Goal: Task Accomplishment & Management: Use online tool/utility

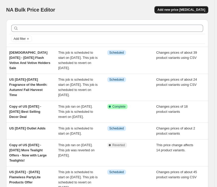
click at [175, 8] on span "Add new price [MEDICAL_DATA]" at bounding box center [182, 10] width 48 height 4
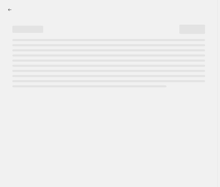
select select "percentage"
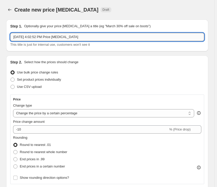
click at [106, 36] on input "[DATE] 4:02:52 PM Price [MEDICAL_DATA]" at bounding box center [107, 37] width 194 height 8
drag, startPoint x: 101, startPoint y: 36, endPoint x: -15, endPoint y: 35, distance: 116.9
click at [0, 35] on html "Home Settings Plans Skip to content Create new price [MEDICAL_DATA]. This page …" at bounding box center [108, 93] width 217 height 187
paste input "[DATE]-[DATE] Bestsellers - Love at First Sight"
type input "US [DATE]-[DATE] Bestsellers - Love at First Sight"
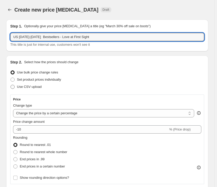
drag, startPoint x: 11, startPoint y: 86, endPoint x: 13, endPoint y: 86, distance: 2.6
click at [11, 86] on span at bounding box center [13, 87] width 4 height 4
click at [11, 85] on input "Use CSV upload" at bounding box center [11, 85] width 0 height 0
radio input "true"
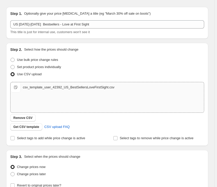
scroll to position [46, 0]
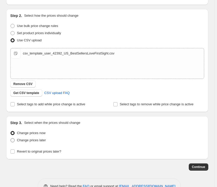
click at [20, 140] on span "Change prices later" at bounding box center [31, 140] width 29 height 4
click at [11, 138] on input "Change prices later" at bounding box center [11, 138] width 0 height 0
radio input "true"
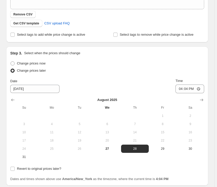
scroll to position [117, 0]
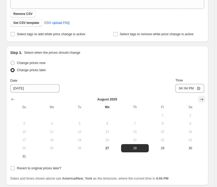
click at [204, 99] on icon "Show next month, September 2025" at bounding box center [201, 99] width 5 height 5
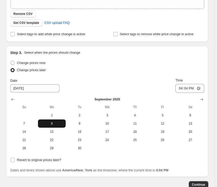
click at [56, 123] on span "8" at bounding box center [52, 123] width 24 height 4
type input "[DATE]"
click at [184, 87] on input "16:04" at bounding box center [190, 88] width 29 height 9
type input "08:00"
click at [13, 159] on input "Revert to original prices later?" at bounding box center [13, 160] width 4 height 4
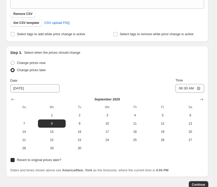
checkbox input "true"
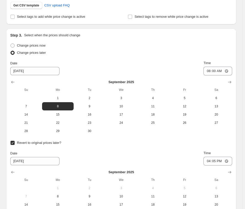
scroll to position [168, 0]
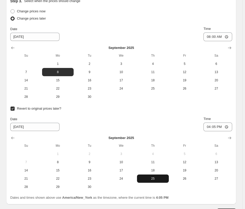
click at [153, 177] on span "25" at bounding box center [153, 178] width 28 height 4
type input "[DATE]"
click at [213, 125] on input "16:05" at bounding box center [218, 126] width 29 height 9
type input "07:59"
click at [149, 179] on span "25" at bounding box center [153, 178] width 28 height 4
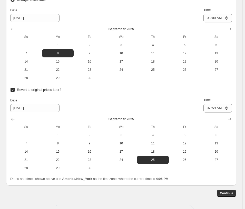
scroll to position [206, 0]
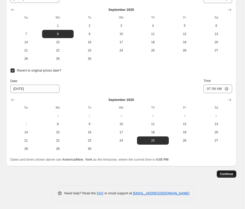
click at [225, 173] on span "Continue" at bounding box center [226, 174] width 13 height 4
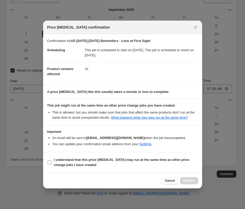
click at [98, 161] on b "I understand that this price [MEDICAL_DATA] may run at the same time as other p…" at bounding box center [122, 161] width 136 height 9
click at [52, 161] on input "I understand that this price [MEDICAL_DATA] may run at the same time as other p…" at bounding box center [50, 162] width 4 height 4
checkbox input "true"
click at [187, 180] on span "Confirm" at bounding box center [189, 180] width 12 height 4
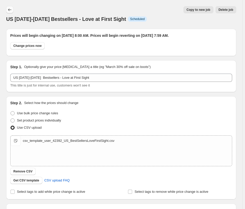
click at [9, 10] on icon "Price change jobs" at bounding box center [9, 9] width 3 height 3
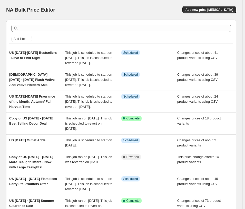
click at [102, 5] on div "NA Bulk Price Editor. This page is ready NA Bulk Price Editor Add new price [ME…" at bounding box center [121, 10] width 230 height 20
click at [117, 7] on div "NA Bulk Price Editor" at bounding box center [61, 9] width 111 height 7
click at [207, 9] on span "Add new price [MEDICAL_DATA]" at bounding box center [210, 10] width 48 height 4
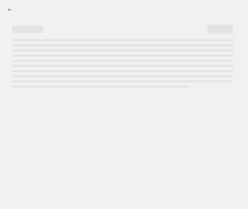
select select "percentage"
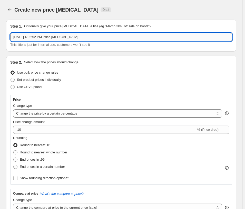
click at [35, 40] on input "[DATE] 4:02:52 PM Price [MEDICAL_DATA]" at bounding box center [121, 37] width 222 height 8
drag, startPoint x: 81, startPoint y: 35, endPoint x: -10, endPoint y: 35, distance: 91.7
click at [0, 35] on html "Home Settings Plans Skip to content Create new price [MEDICAL_DATA]. This page …" at bounding box center [122, 104] width 245 height 209
click at [44, 33] on input "US" at bounding box center [121, 37] width 222 height 8
paste input "[DATE]-[DATE] Core Vessels of PartyLite"
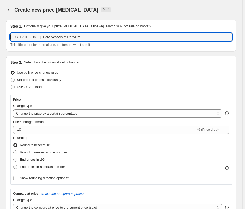
type input "US [DATE]-[DATE] Core Vessels of PartyLite"
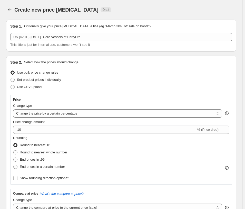
click at [111, 88] on div "Use CSV upload" at bounding box center [121, 86] width 222 height 7
click at [14, 86] on span at bounding box center [13, 87] width 4 height 4
click at [11, 85] on input "Use CSV upload" at bounding box center [11, 85] width 0 height 0
radio input "true"
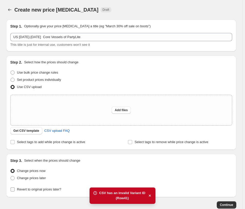
click at [13, 188] on input "Revert to original prices later?" at bounding box center [13, 189] width 4 height 4
checkbox input "true"
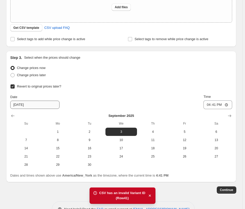
scroll to position [119, 0]
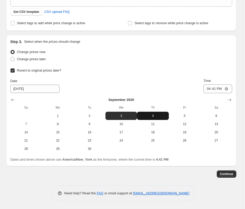
click at [150, 116] on span "4" at bounding box center [153, 116] width 28 height 4
type input "[DATE]"
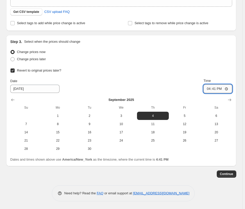
click at [211, 88] on input "16:41" at bounding box center [218, 88] width 29 height 9
type input "08:00"
click at [13, 59] on span at bounding box center [13, 59] width 4 height 4
click at [11, 57] on input "Change prices later" at bounding box center [11, 57] width 0 height 0
radio input "true"
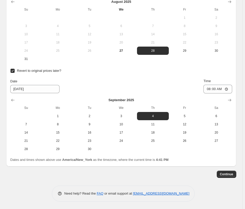
scroll to position [205, 0]
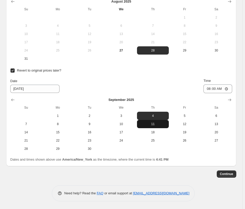
click at [157, 125] on span "11" at bounding box center [153, 124] width 28 height 4
type input "[DATE]"
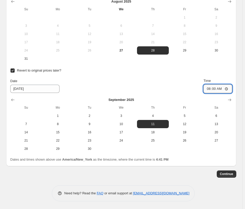
click at [210, 89] on input "08:00" at bounding box center [218, 88] width 29 height 9
type input "07:59"
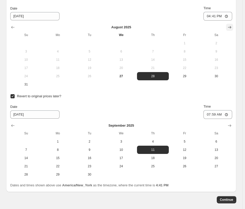
click at [231, 27] on icon "Show next month, September 2025" at bounding box center [229, 27] width 3 height 2
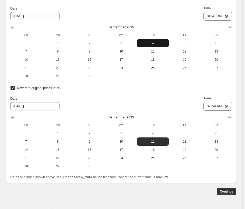
click at [149, 43] on span "4" at bounding box center [153, 43] width 28 height 4
type input "[DATE]"
click at [211, 16] on input "16:41" at bounding box center [218, 16] width 29 height 9
type input "08:00"
click at [229, 188] on span "Continue" at bounding box center [226, 191] width 13 height 4
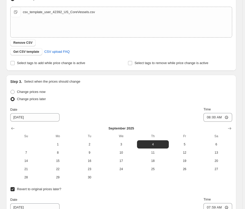
scroll to position [0, 0]
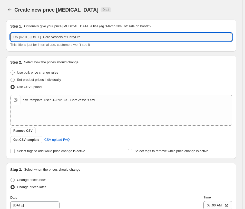
drag, startPoint x: 99, startPoint y: 38, endPoint x: -25, endPoint y: 43, distance: 124.4
click at [0, 43] on html "Home Settings Plans Skip to content Create new price [MEDICAL_DATA]. This page …" at bounding box center [122, 104] width 245 height 209
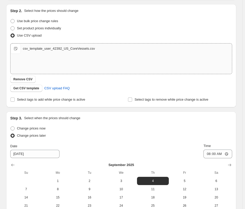
scroll to position [206, 0]
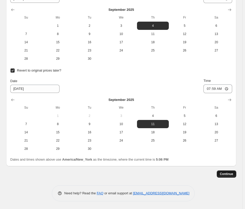
click at [231, 175] on span "Continue" at bounding box center [226, 174] width 13 height 4
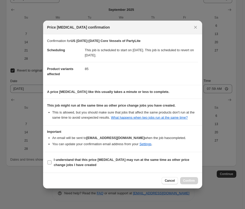
click at [136, 162] on span "I understand that this price [MEDICAL_DATA] may run at the same time as other p…" at bounding box center [126, 162] width 144 height 10
click at [52, 162] on input "I understand that this price [MEDICAL_DATA] may run at the same time as other p…" at bounding box center [50, 162] width 4 height 4
checkbox input "true"
click at [196, 180] on button "Confirm" at bounding box center [189, 180] width 18 height 7
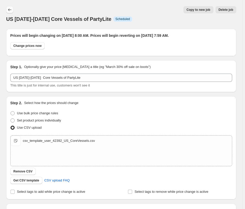
click at [7, 9] on icon "Price change jobs" at bounding box center [9, 9] width 5 height 5
